Goal: Browse casually: Explore the website without a specific task or goal

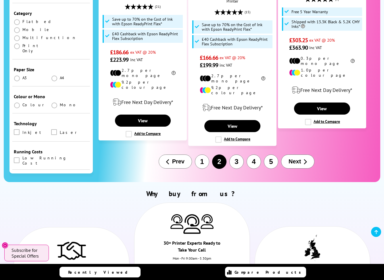
scroll to position [981, 0]
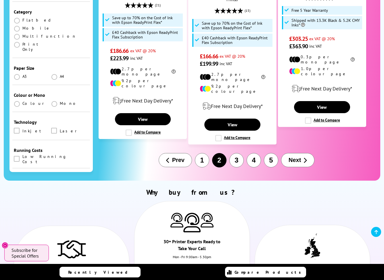
click at [307, 153] on button "Next" at bounding box center [297, 160] width 33 height 14
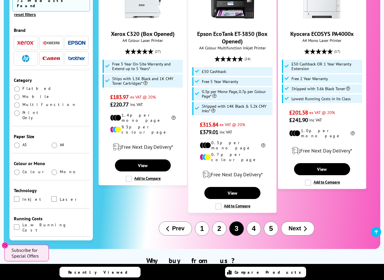
scroll to position [899, 0]
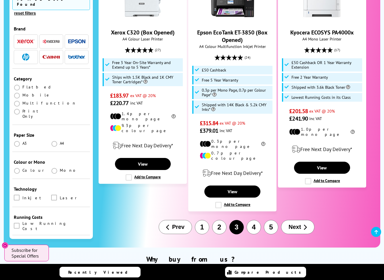
click at [289, 224] on span "Next" at bounding box center [294, 227] width 12 height 7
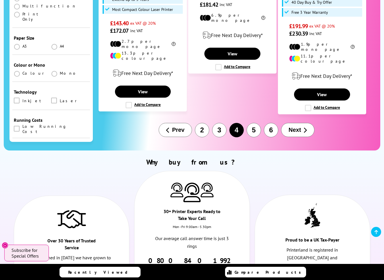
scroll to position [943, 0]
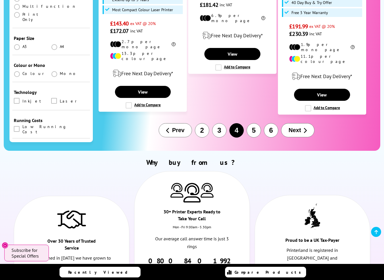
click at [291, 127] on span "Next" at bounding box center [294, 130] width 12 height 7
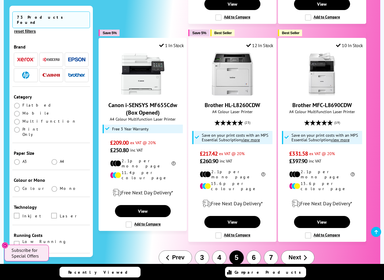
scroll to position [787, 0]
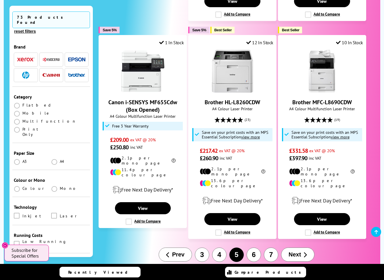
click at [302, 248] on button "Next" at bounding box center [297, 255] width 33 height 14
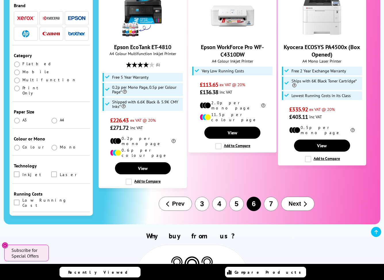
scroll to position [857, 0]
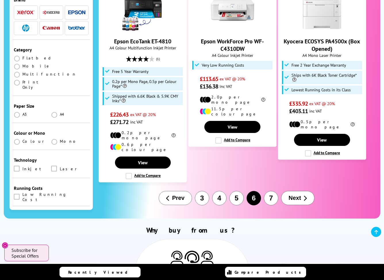
click at [292, 195] on span "Next" at bounding box center [294, 198] width 12 height 7
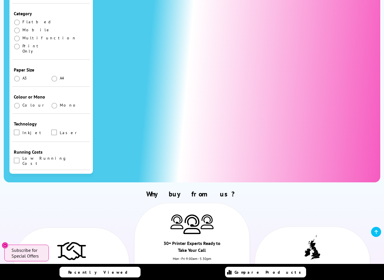
scroll to position [208, 0]
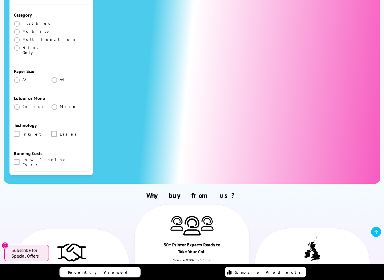
drag, startPoint x: 382, startPoint y: 86, endPoint x: 369, endPoint y: 121, distance: 37.3
click at [369, 121] on div "Popularity Rating Price - Low to High Price - High to Low Running Costs - Low t…" at bounding box center [233, 49] width 281 height 251
click at [375, 233] on icon at bounding box center [375, 232] width 3 height 5
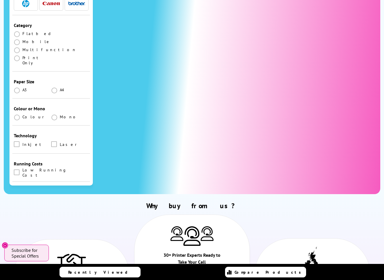
scroll to position [0, 0]
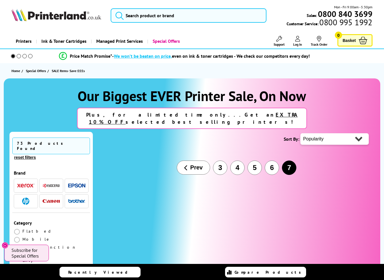
click at [203, 175] on button "Prev" at bounding box center [193, 168] width 33 height 14
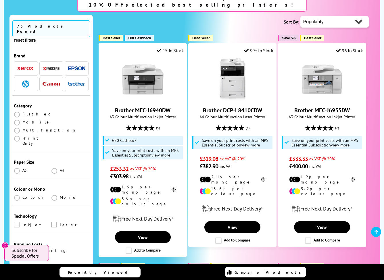
scroll to position [119, 0]
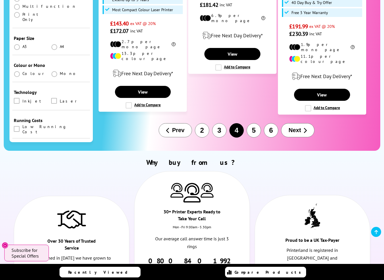
click at [375, 230] on icon at bounding box center [375, 232] width 3 height 5
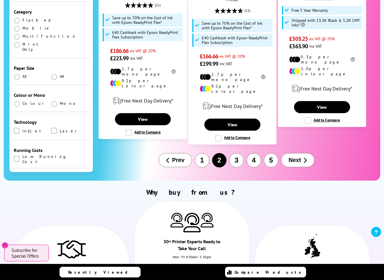
click at [374, 230] on icon at bounding box center [375, 232] width 3 height 5
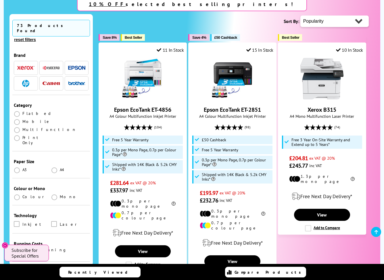
scroll to position [119, 0]
